Goal: Navigation & Orientation: Go to known website

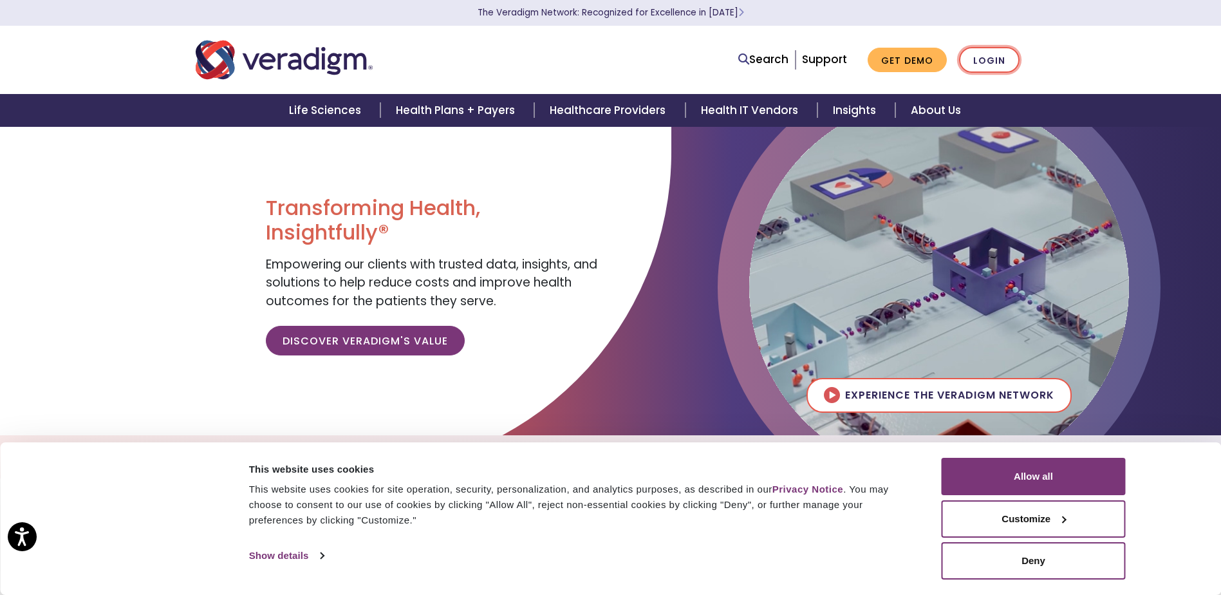
click at [1003, 55] on link "Login" at bounding box center [989, 60] width 60 height 26
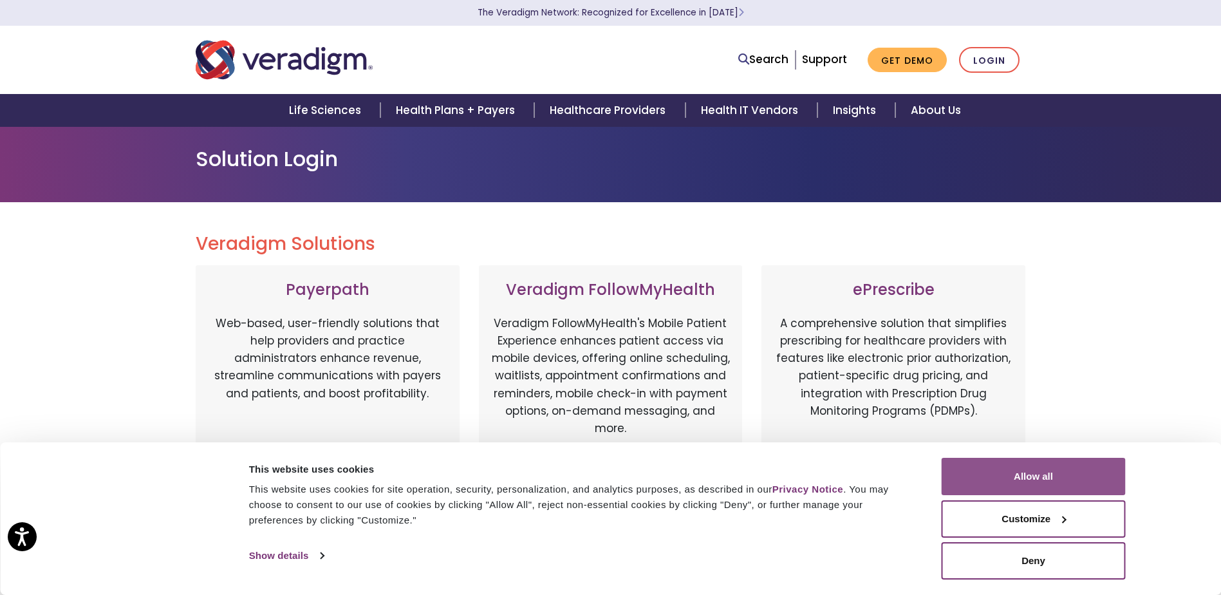
click at [1054, 474] on button "Allow all" at bounding box center [1034, 476] width 184 height 37
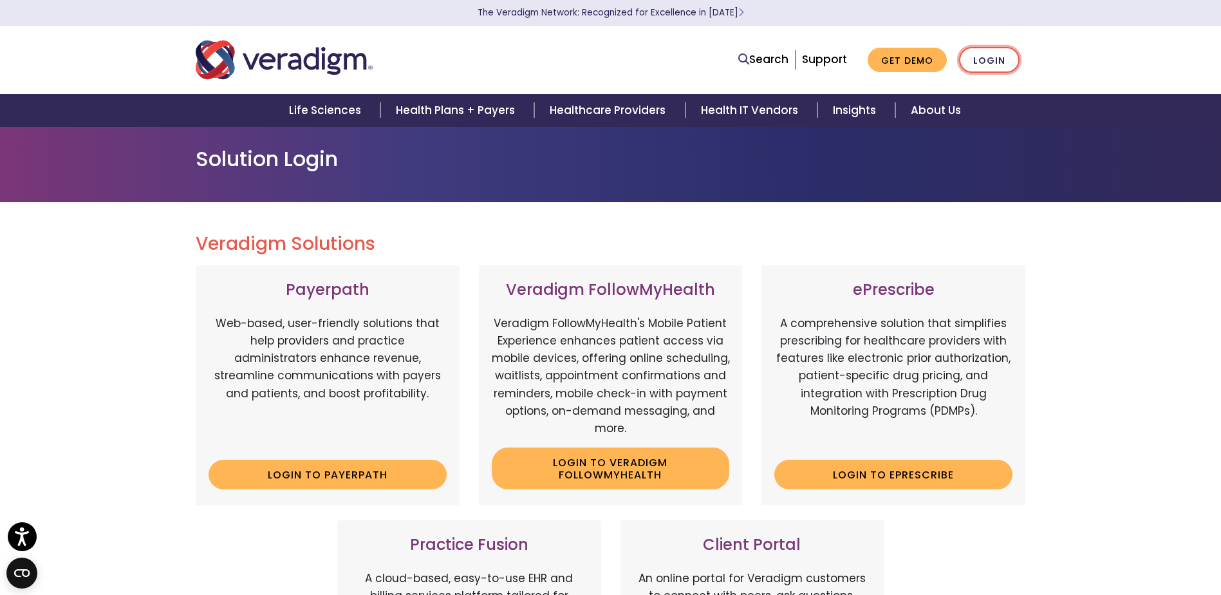
click at [997, 66] on link "Login" at bounding box center [989, 60] width 60 height 26
click at [998, 59] on link "Login" at bounding box center [989, 60] width 60 height 26
